Goal: Task Accomplishment & Management: Use online tool/utility

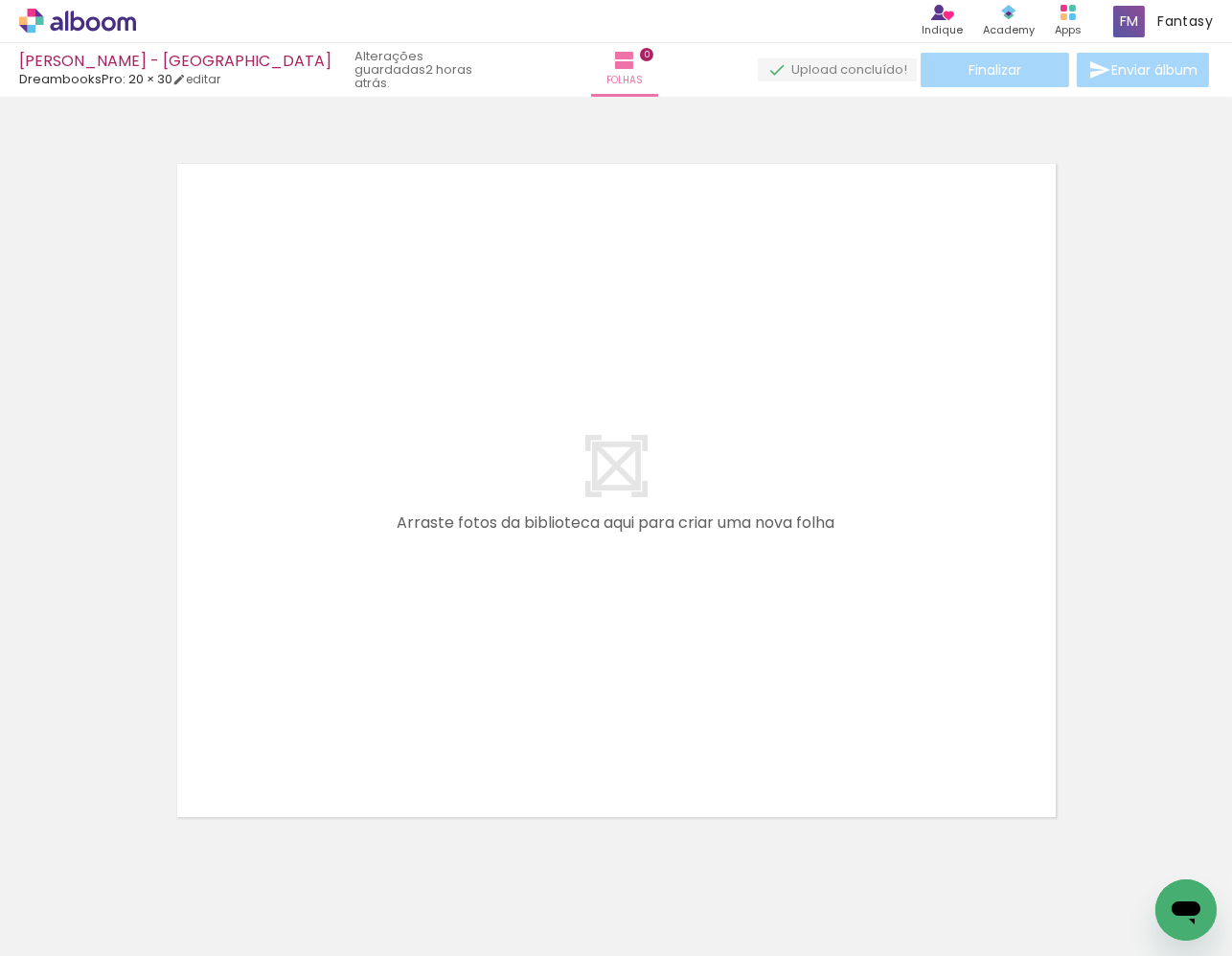
scroll to position [24, 0]
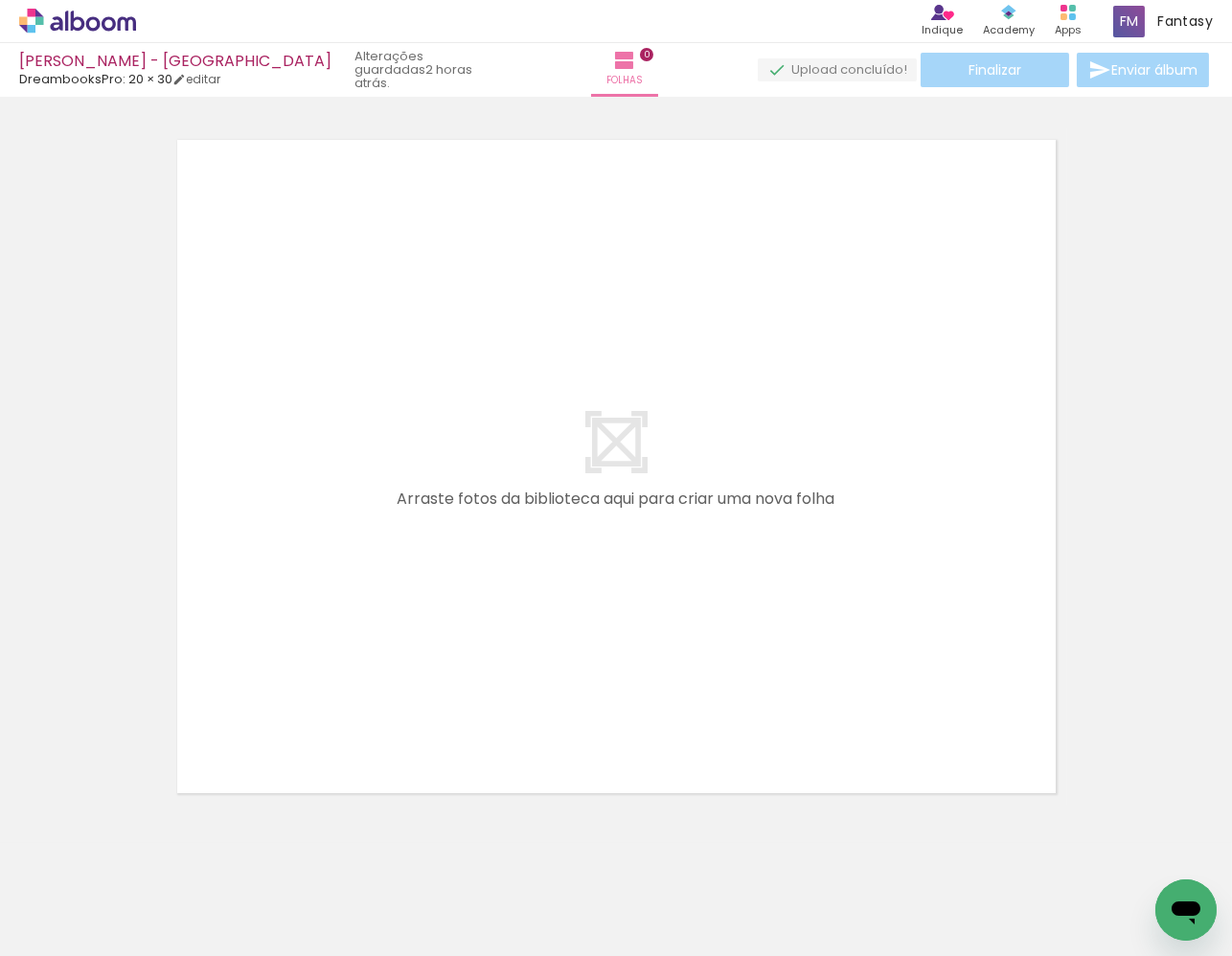
click at [88, 22] on icon at bounding box center [93, 23] width 14 height 14
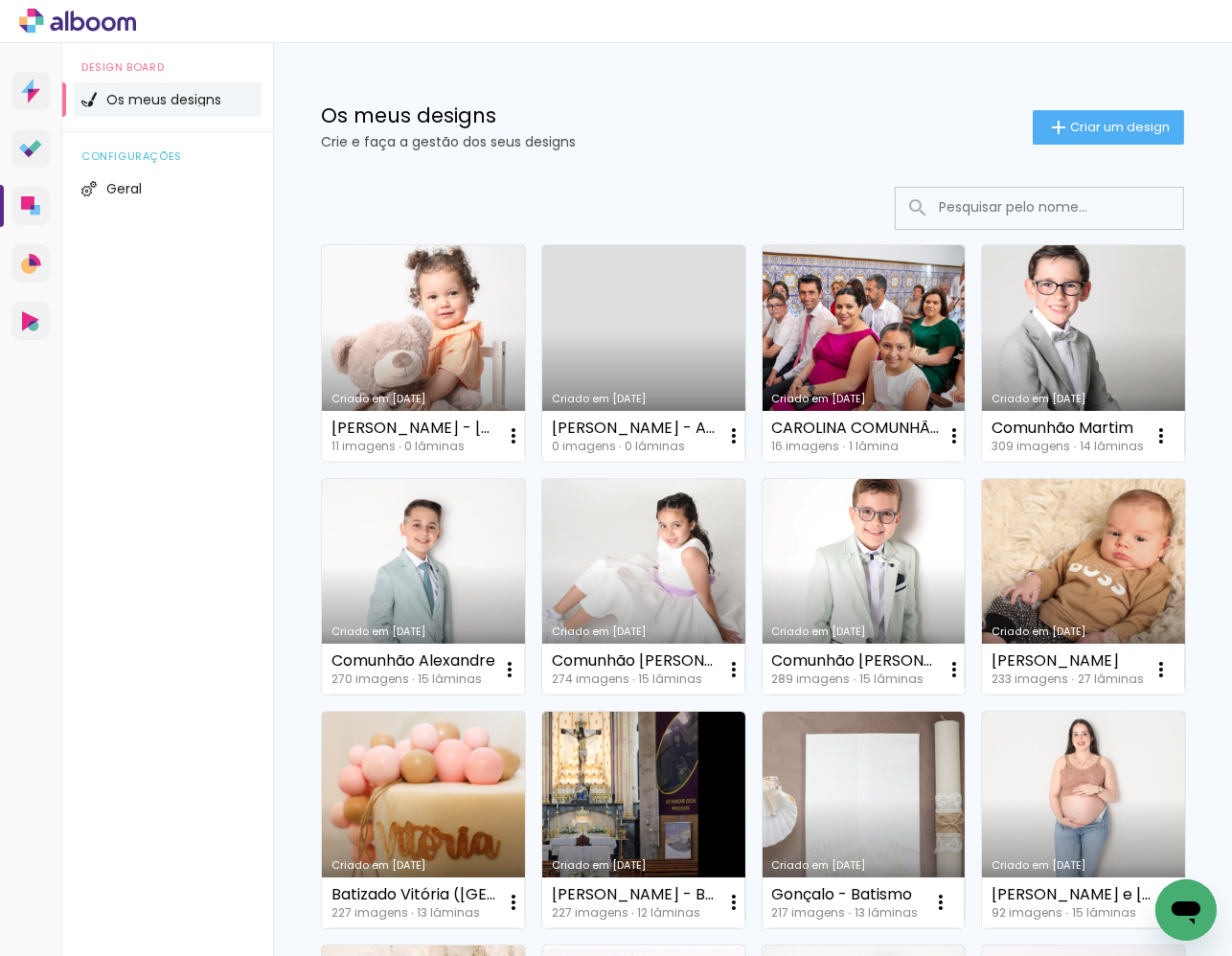
click at [1070, 123] on span "Criar um design" at bounding box center [1120, 127] width 100 height 13
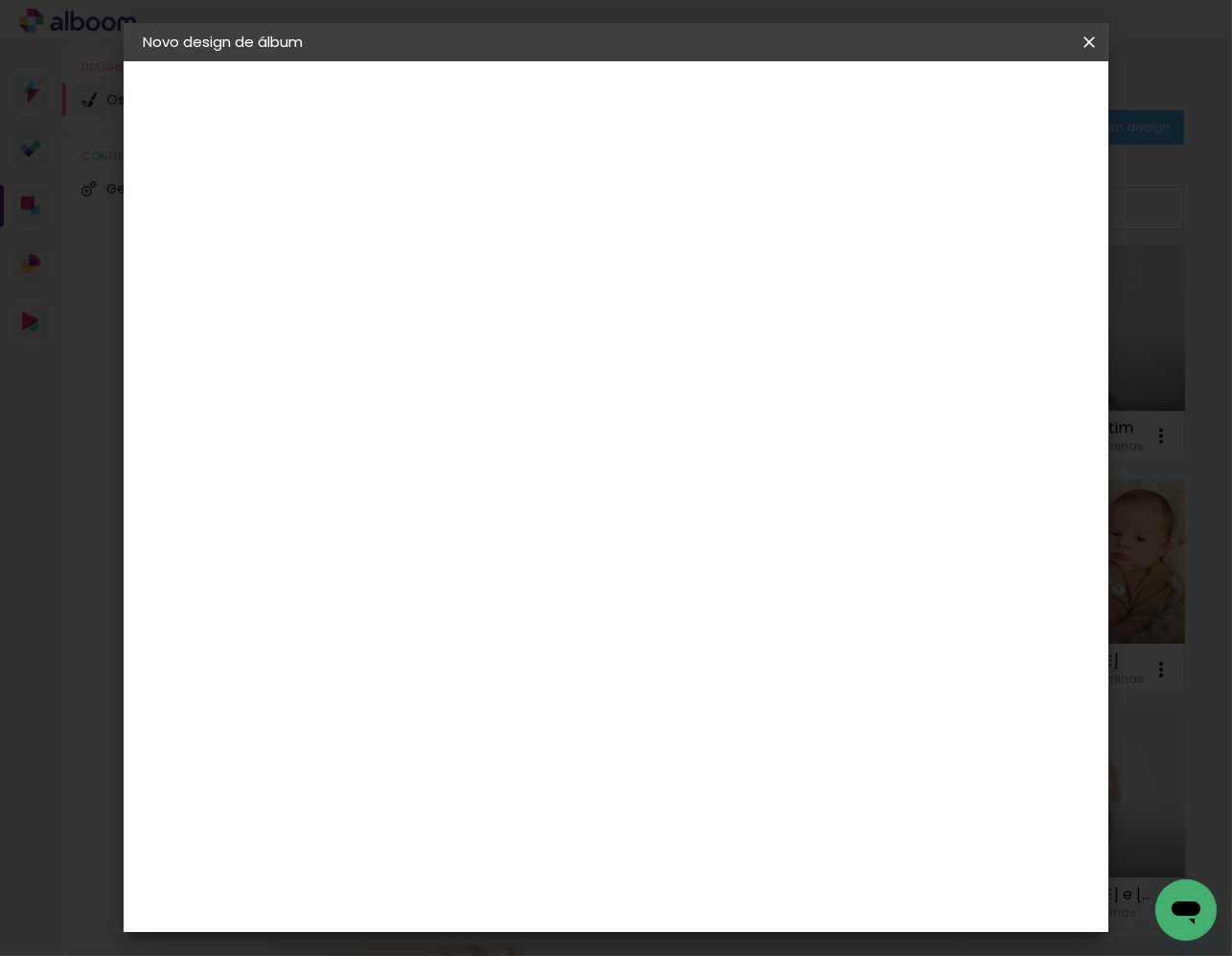
click at [456, 265] on input at bounding box center [456, 257] width 0 height 30
type input "CATARINA COMUNHÃO VALPEDRE -"
type paper-input "CATARINA COMUNHÃO VALPEDRE -"
click at [0, 0] on slot "Avançar" at bounding box center [0, 0] width 0 height 0
click at [567, 427] on div "DreambooksPro" at bounding box center [504, 433] width 124 height 15
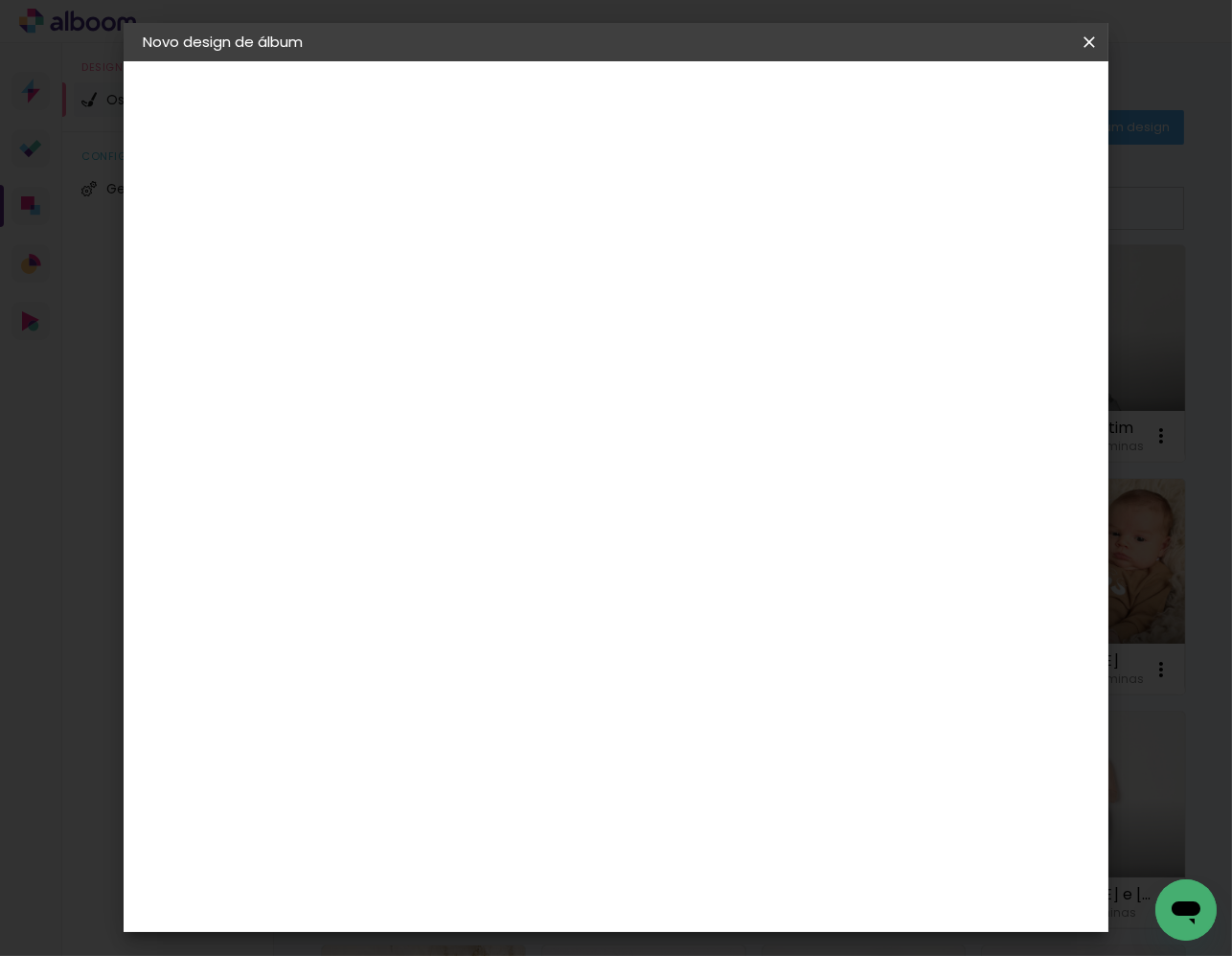
click at [0, 0] on slot "Avançar" at bounding box center [0, 0] width 0 height 0
click at [531, 319] on input "text" at bounding box center [493, 334] width 75 height 30
click at [655, 309] on paper-item "Álbum" at bounding box center [741, 318] width 383 height 38
type input "Álbum"
click at [586, 909] on span "25 × 25" at bounding box center [541, 928] width 89 height 39
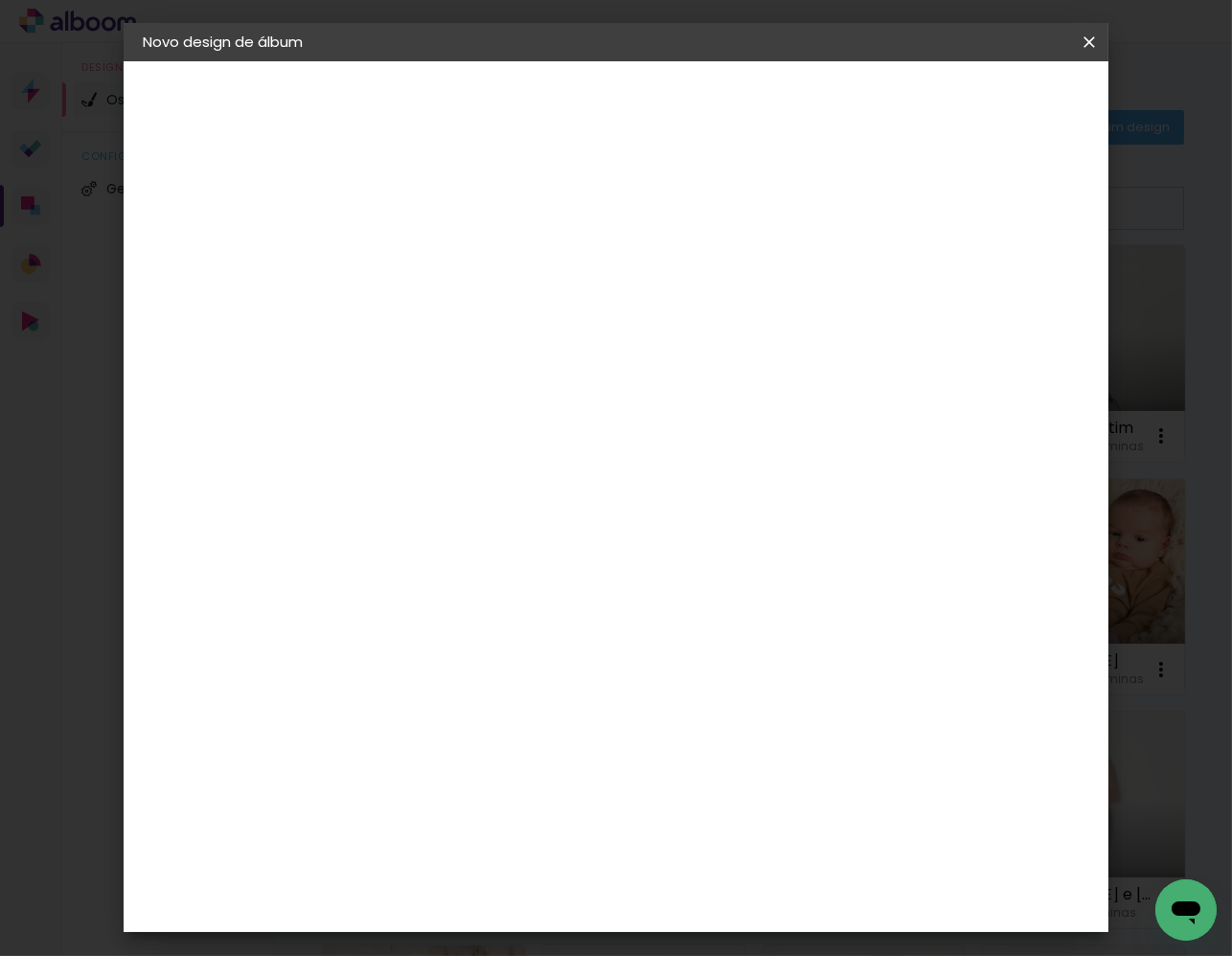
click at [0, 0] on slot "Avançar" at bounding box center [0, 0] width 0 height 0
click at [984, 103] on span "Iniciar design" at bounding box center [940, 102] width 88 height 13
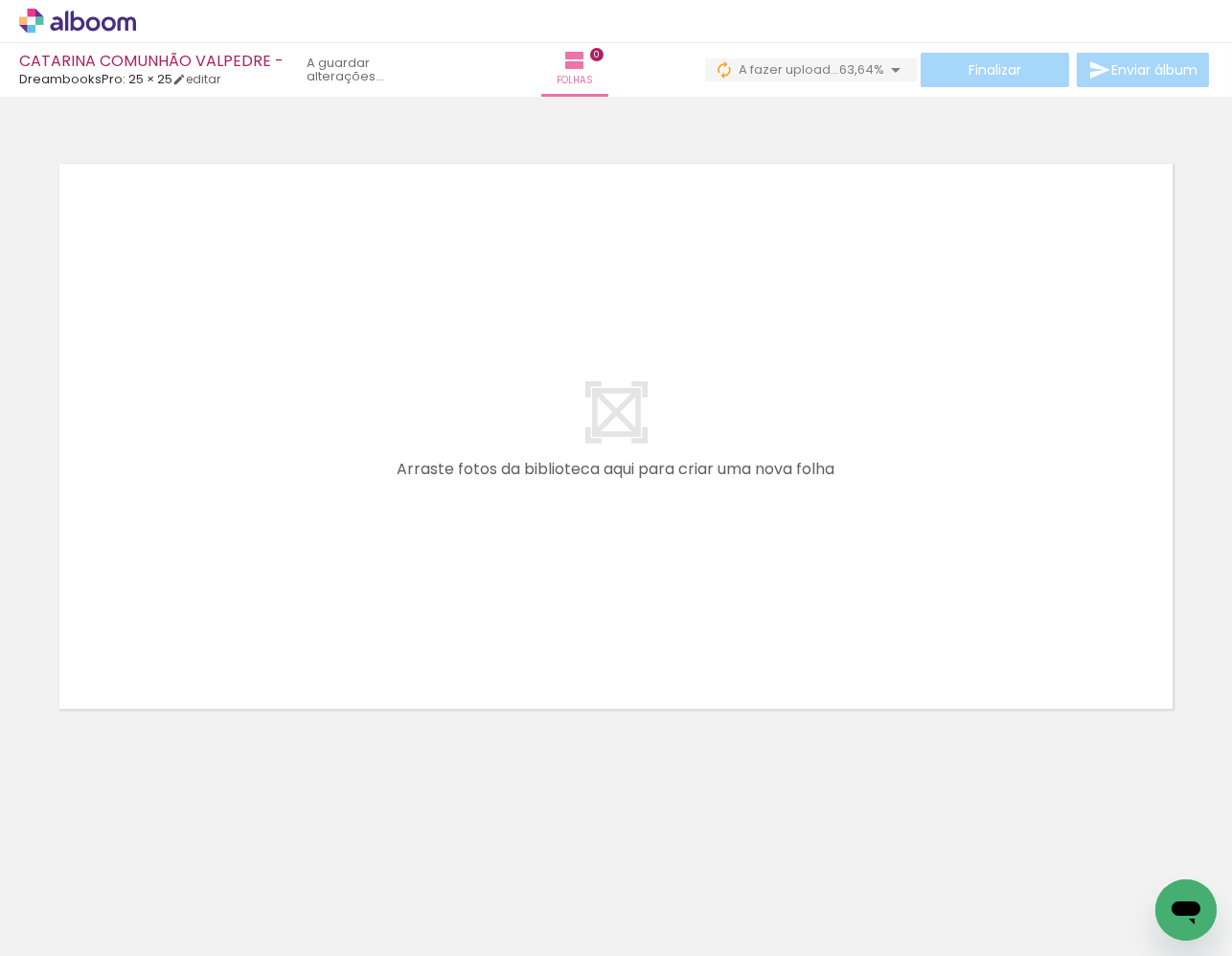
click at [77, 18] on icon at bounding box center [78, 20] width 14 height 20
